Goal: Find contact information: Find contact information

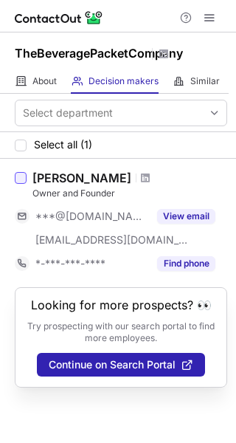
click at [21, 176] on div at bounding box center [21, 178] width 12 height 12
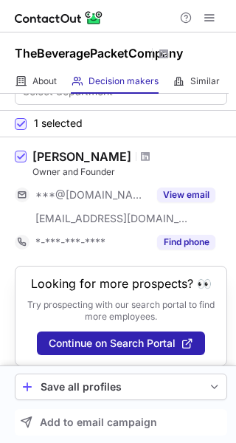
scroll to position [24, 0]
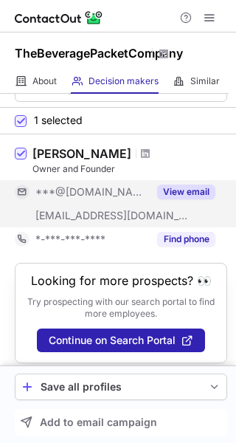
click at [179, 193] on button "View email" at bounding box center [186, 192] width 58 height 15
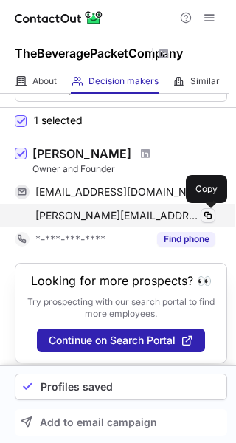
click at [210, 210] on span at bounding box center [208, 216] width 12 height 12
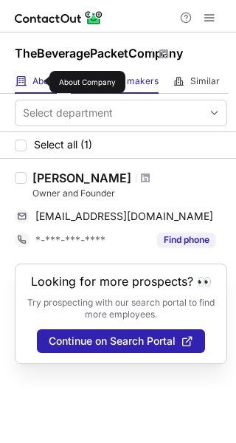
click at [40, 82] on span "About" at bounding box center [44, 81] width 24 height 12
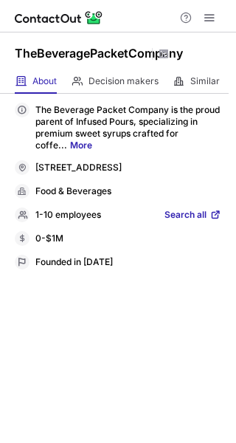
click at [80, 142] on link "More" at bounding box center [81, 145] width 22 height 11
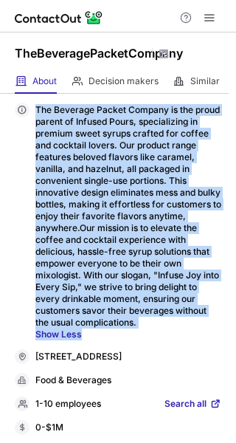
drag, startPoint x: 27, startPoint y: 100, endPoint x: 104, endPoint y: 344, distance: 255.4
click at [104, 344] on div "The Beverage Packet Company is the proud parent of Infused Pours, specializing …" at bounding box center [118, 268] width 236 height 349
copy div "The Beverage Packet Company is the proud parent of Infused Pours, specializing …"
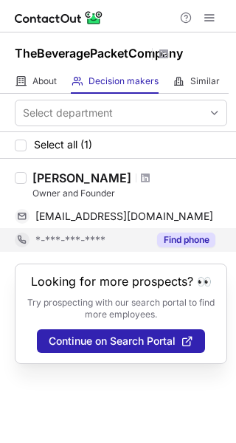
click at [168, 237] on button "Find phone" at bounding box center [186, 240] width 58 height 15
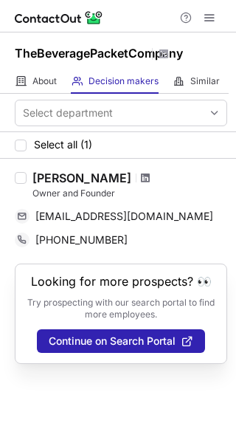
click at [141, 179] on span at bounding box center [145, 178] width 9 height 12
